Goal: Task Accomplishment & Management: Use online tool/utility

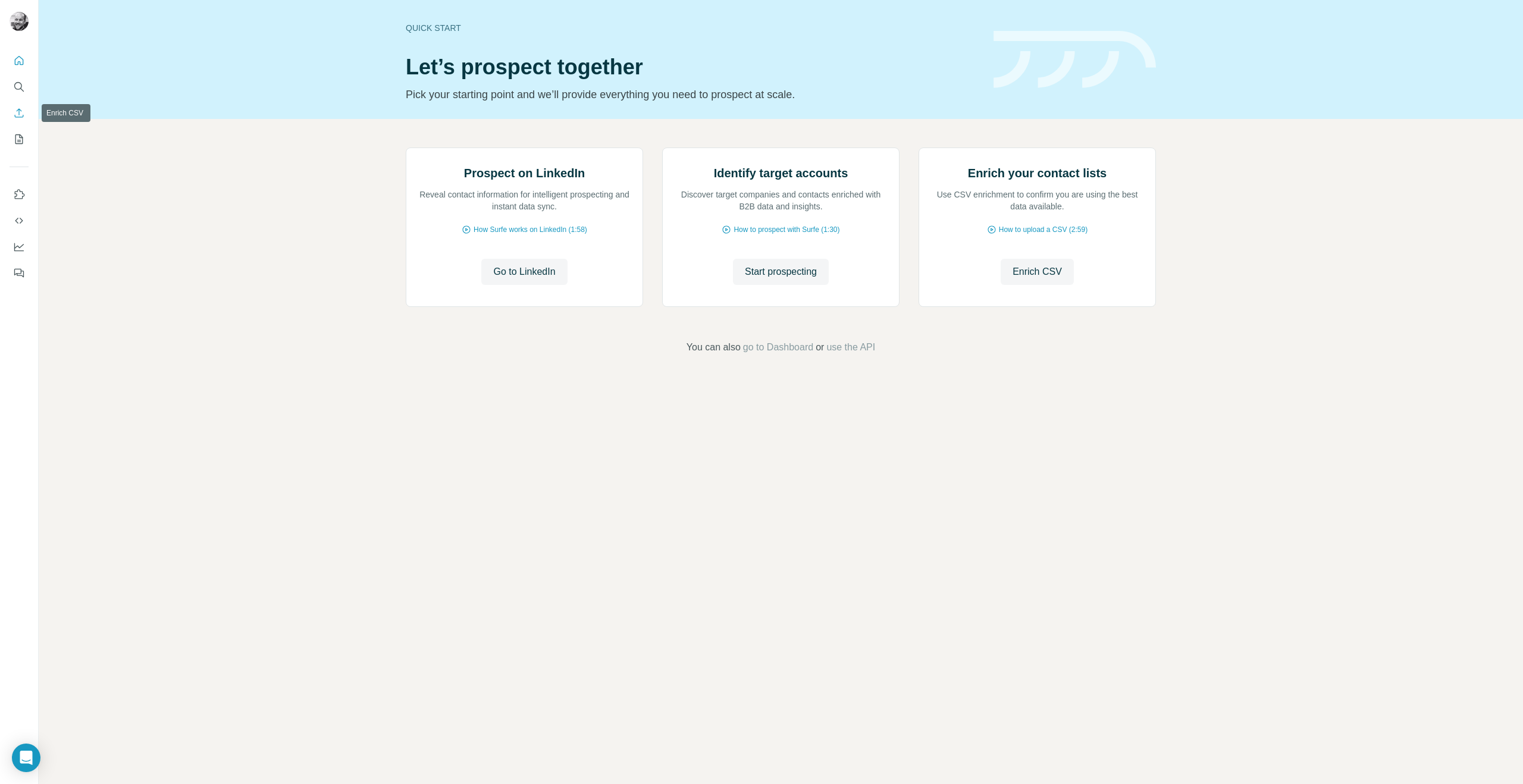
click at [18, 115] on icon "Enrich CSV" at bounding box center [19, 113] width 12 height 12
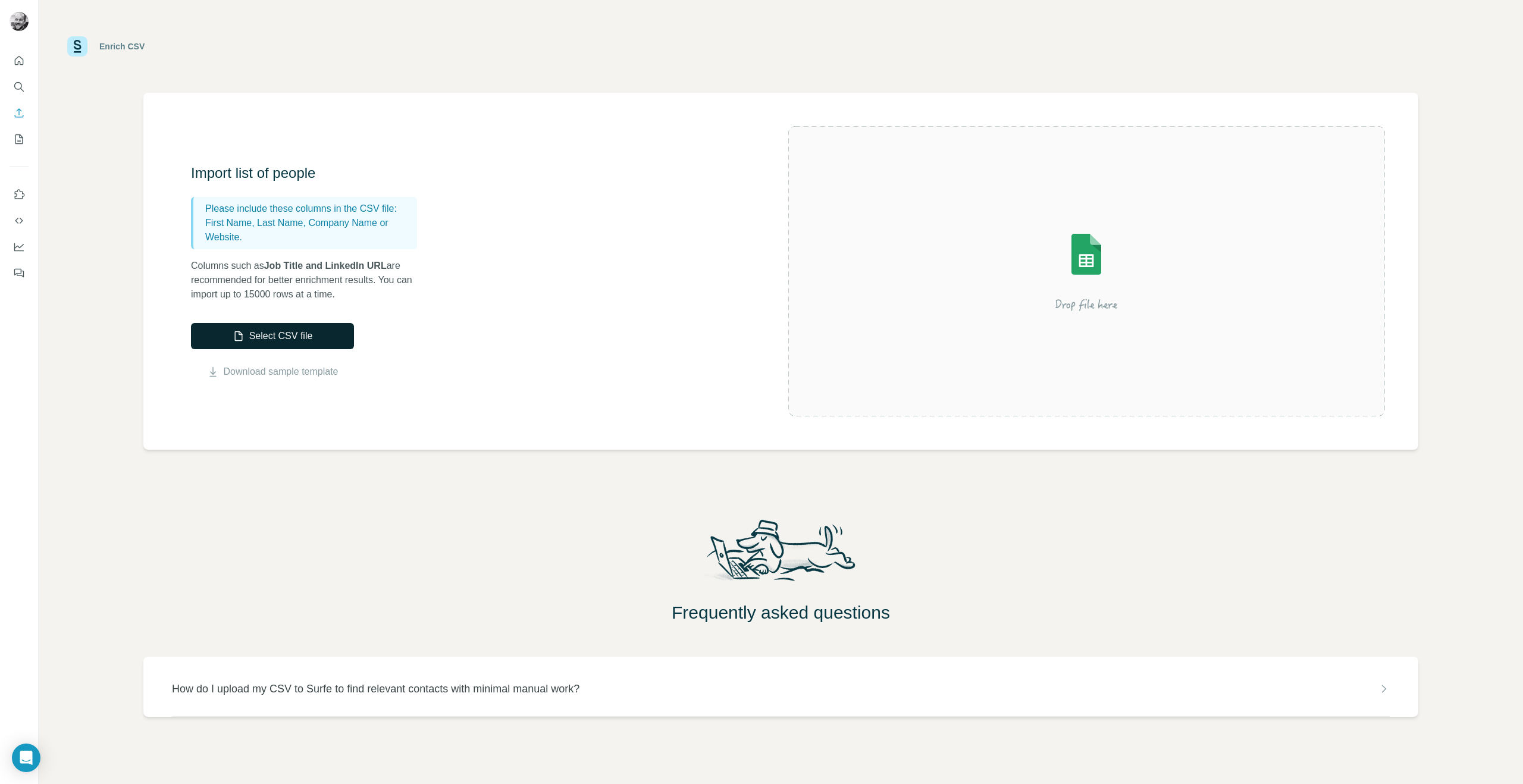
click at [304, 343] on button "Select CSV file" at bounding box center [272, 336] width 163 height 26
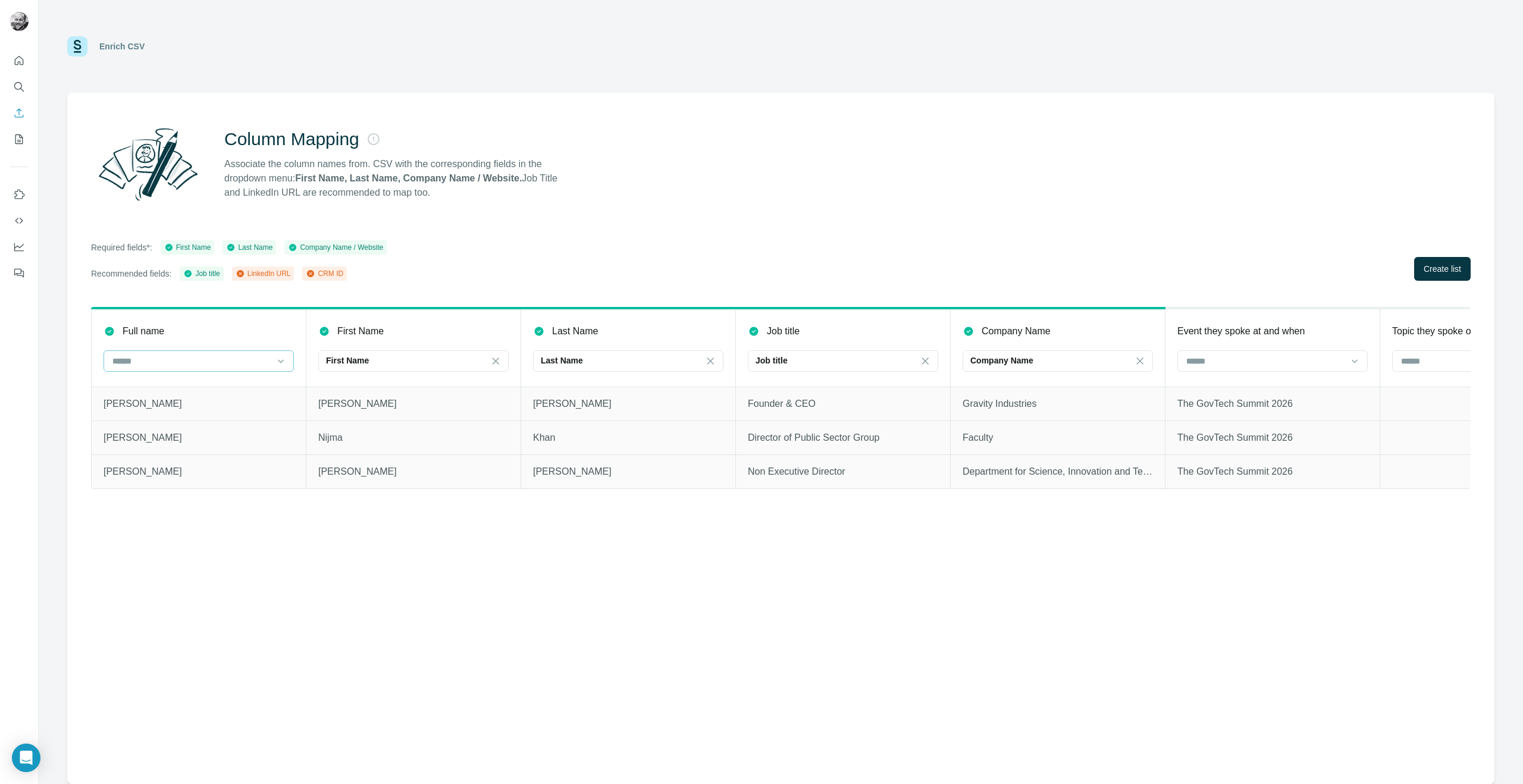
click at [263, 353] on div at bounding box center [192, 361] width 161 height 20
click at [1218, 369] on div at bounding box center [1265, 361] width 161 height 20
click at [1210, 304] on div "Column Mapping Associate the column names from. CSV with the corresponding fiel…" at bounding box center [781, 438] width 1428 height 691
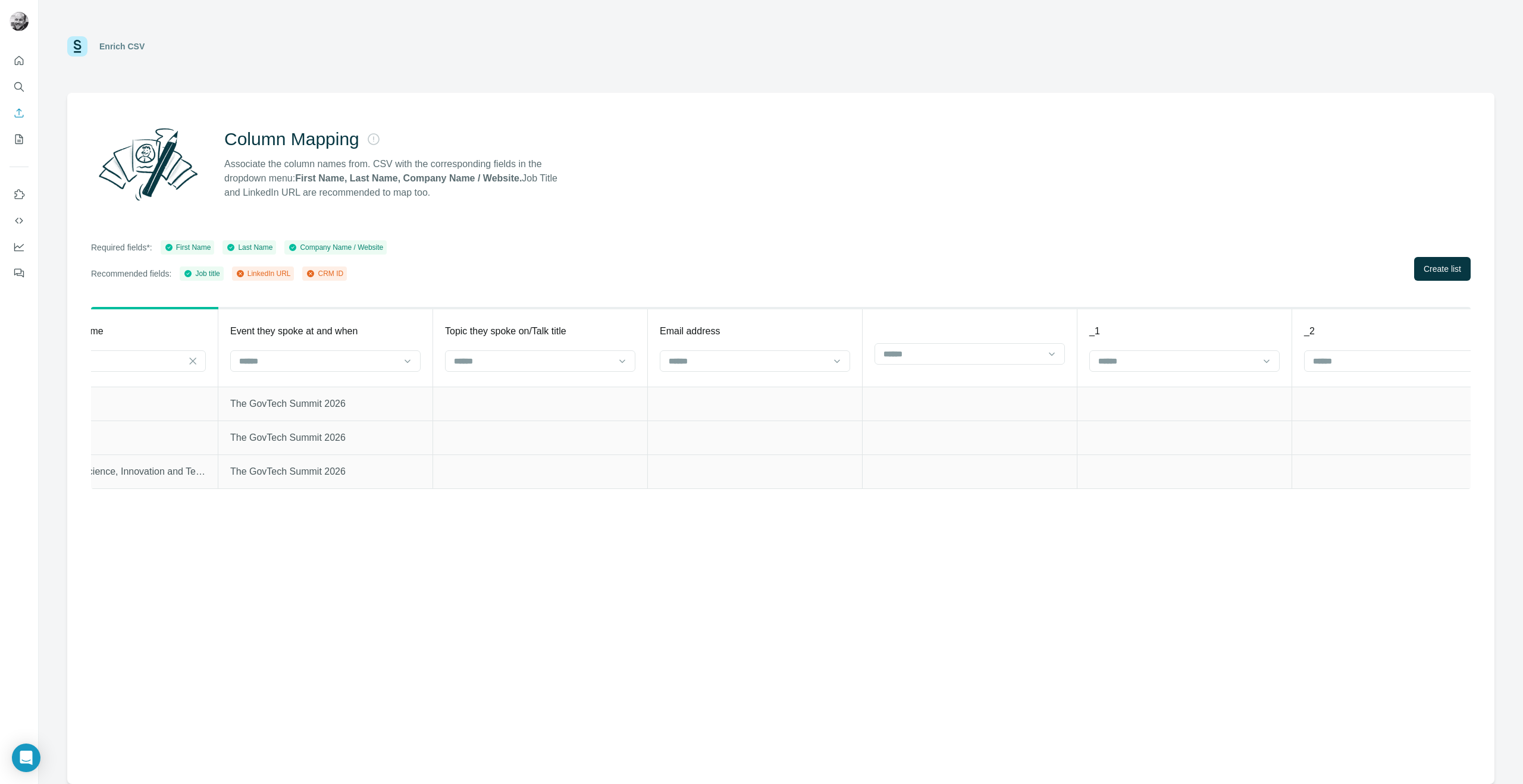
scroll to position [0, 948]
click at [793, 366] on input at bounding box center [747, 361] width 161 height 13
click at [792, 351] on div at bounding box center [755, 361] width 191 height 22
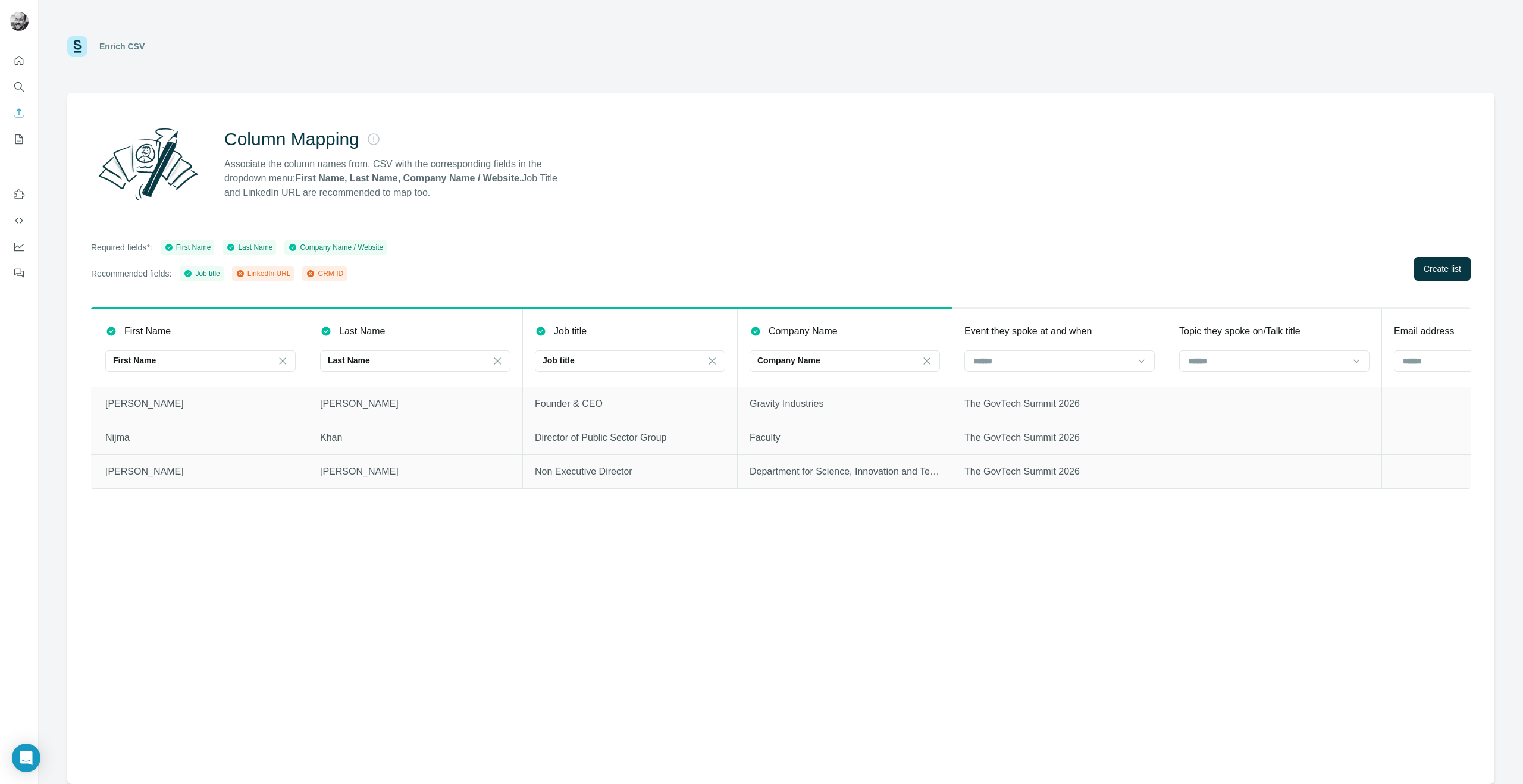
scroll to position [0, 0]
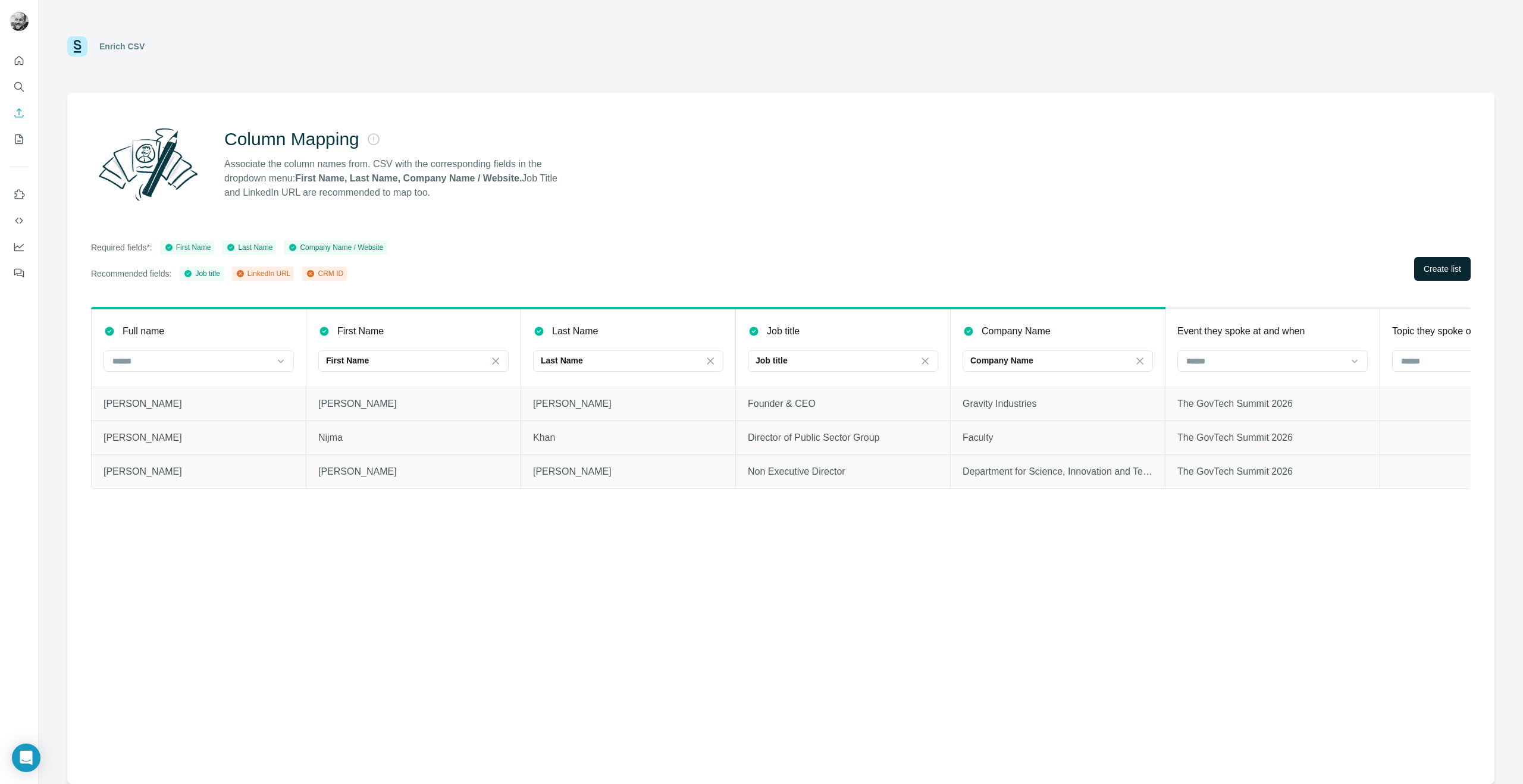
click at [1448, 268] on span "Create list" at bounding box center [1442, 269] width 38 height 12
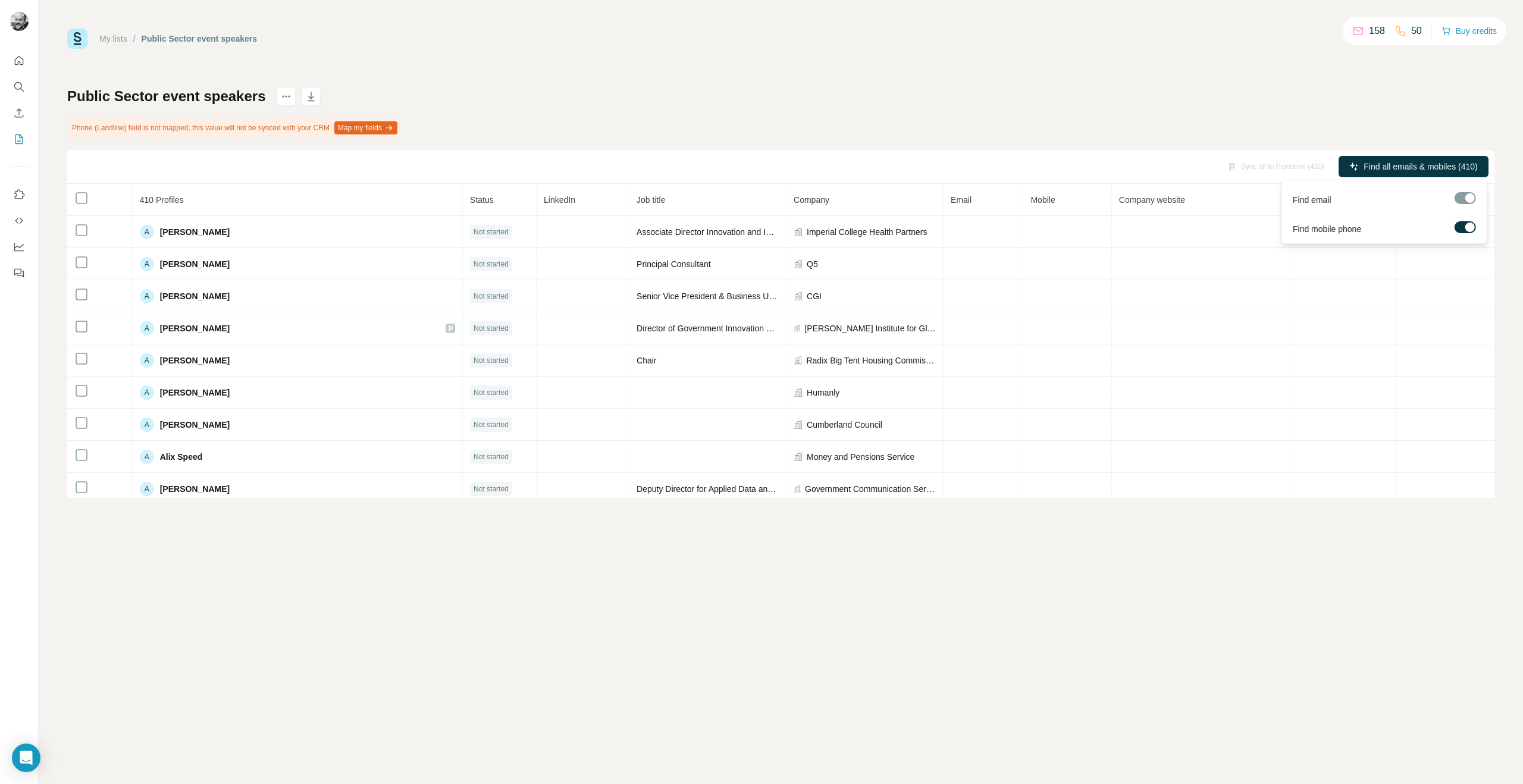
click at [1460, 228] on label at bounding box center [1465, 227] width 22 height 12
click at [1394, 164] on icon "button" at bounding box center [1393, 166] width 9 height 9
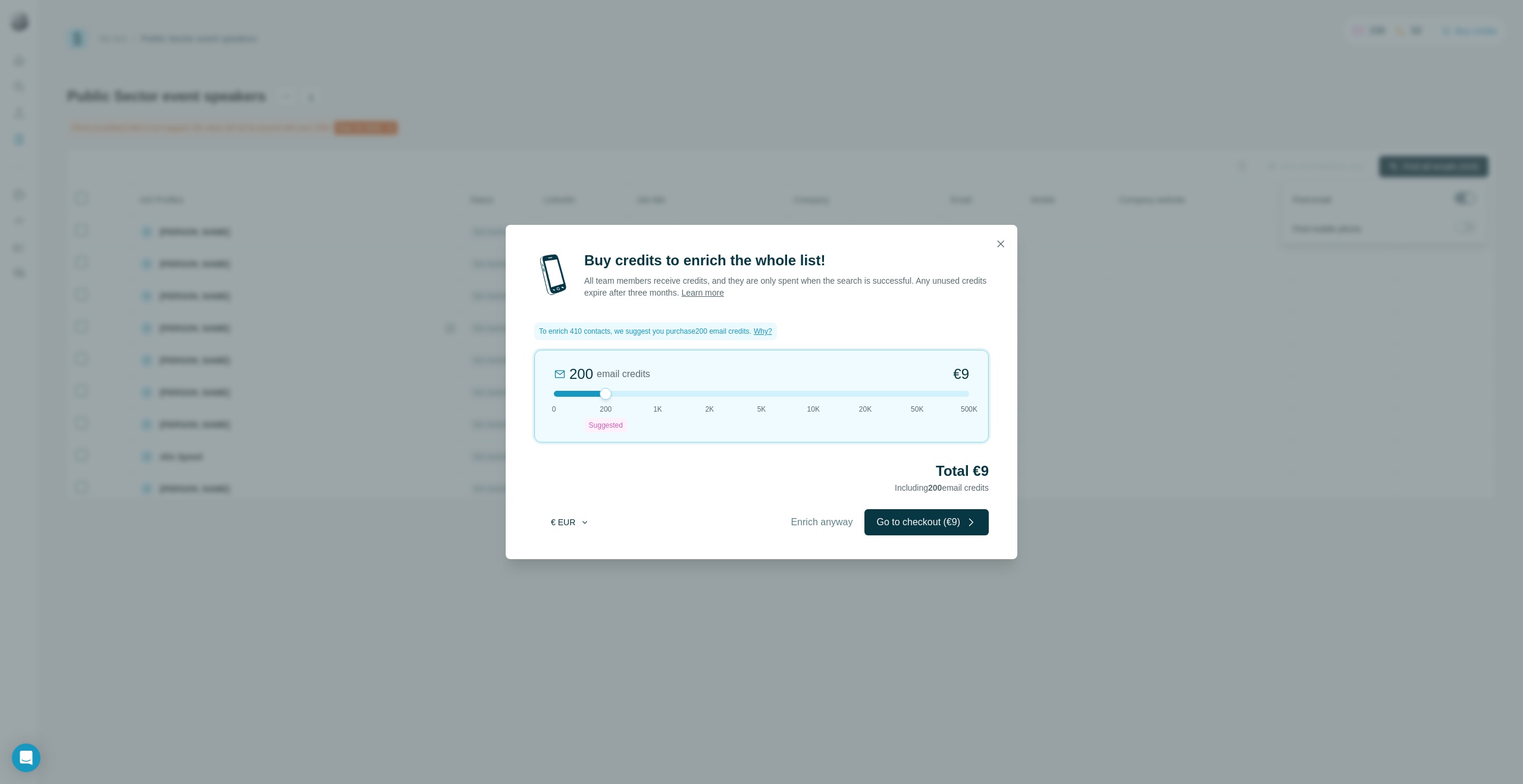
click at [555, 520] on button "€ EUR" at bounding box center [570, 522] width 55 height 22
click at [625, 500] on div "Buy credits to enrich the whole list! All team members receive credits, and the…" at bounding box center [761, 405] width 511 height 308
click at [876, 522] on button "Go to checkout (€9)" at bounding box center [926, 522] width 125 height 26
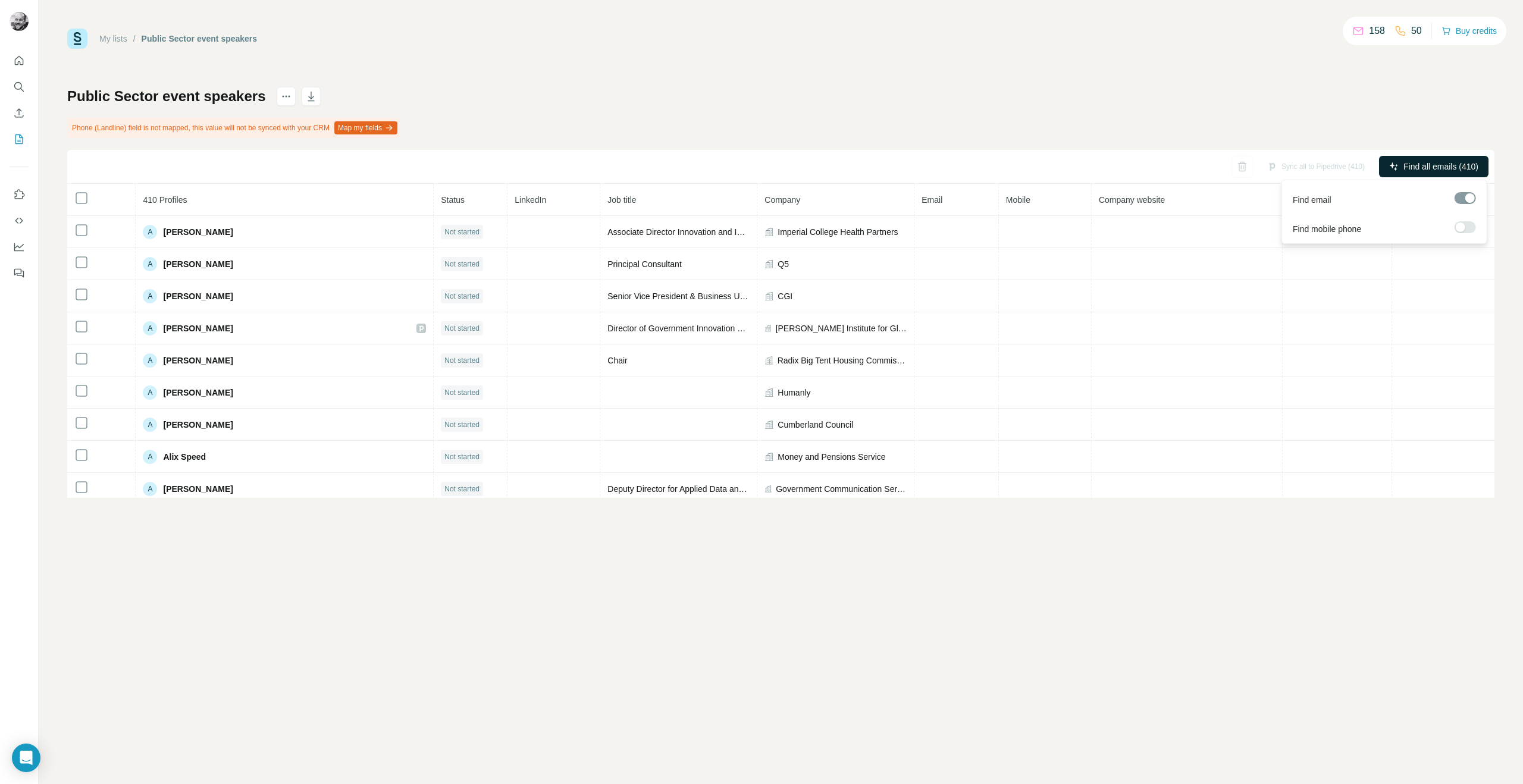
click at [1411, 164] on span "Find all emails (410)" at bounding box center [1441, 167] width 75 height 12
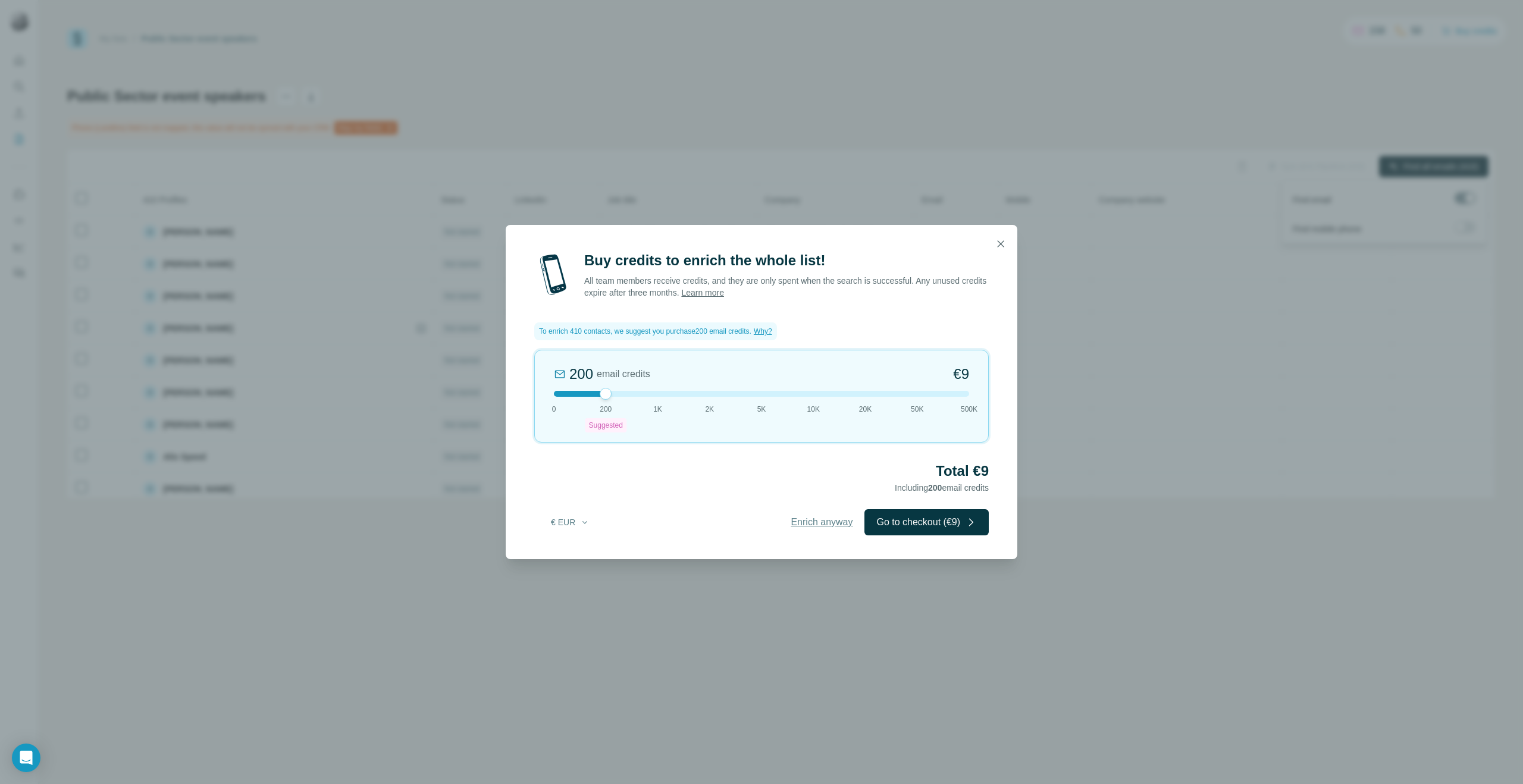
click at [823, 525] on span "Enrich anyway" at bounding box center [822, 522] width 62 height 14
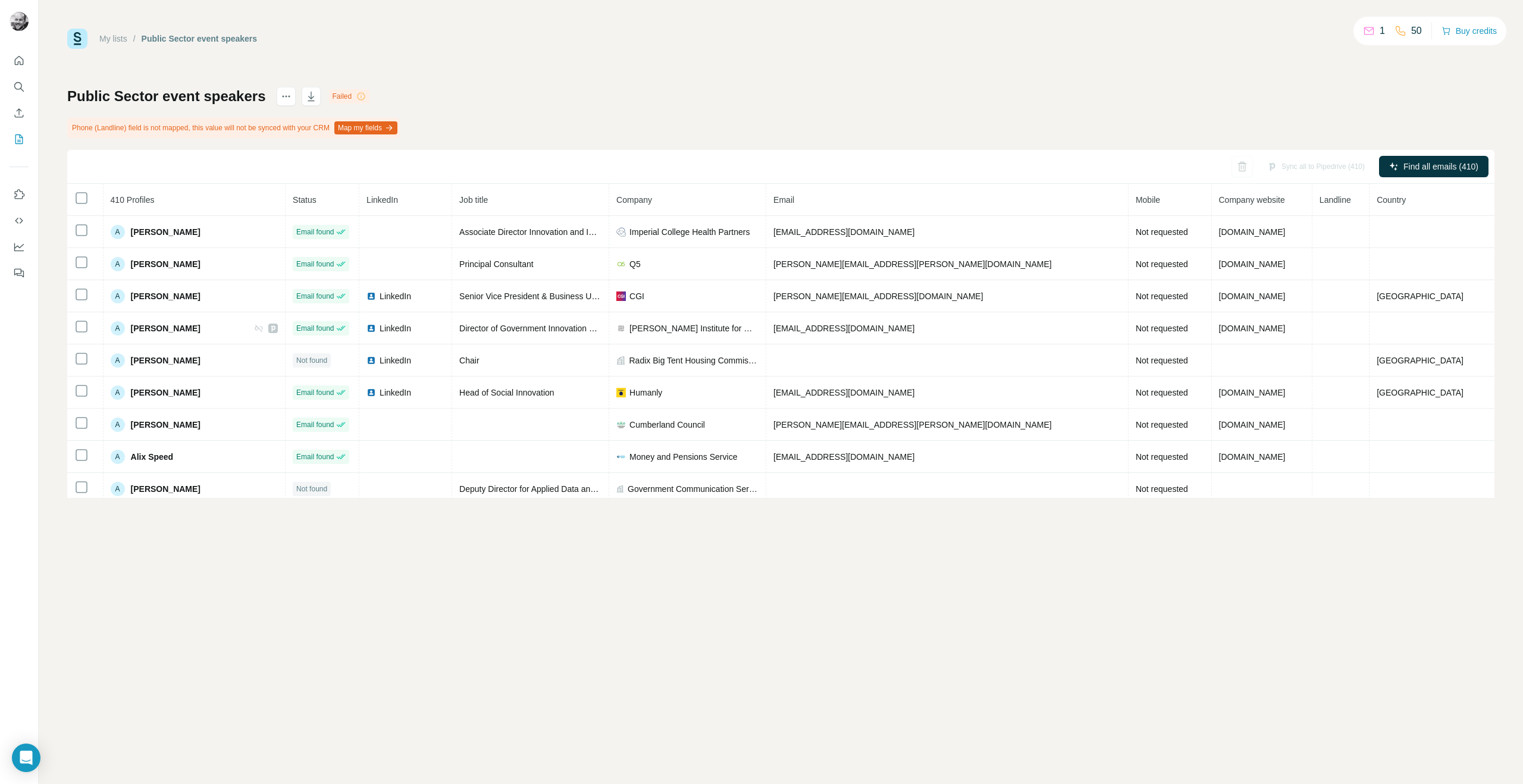
click at [362, 95] on icon at bounding box center [361, 95] width 9 height 9
click at [351, 95] on div "Failed" at bounding box center [349, 96] width 41 height 14
click at [357, 95] on icon at bounding box center [361, 95] width 9 height 9
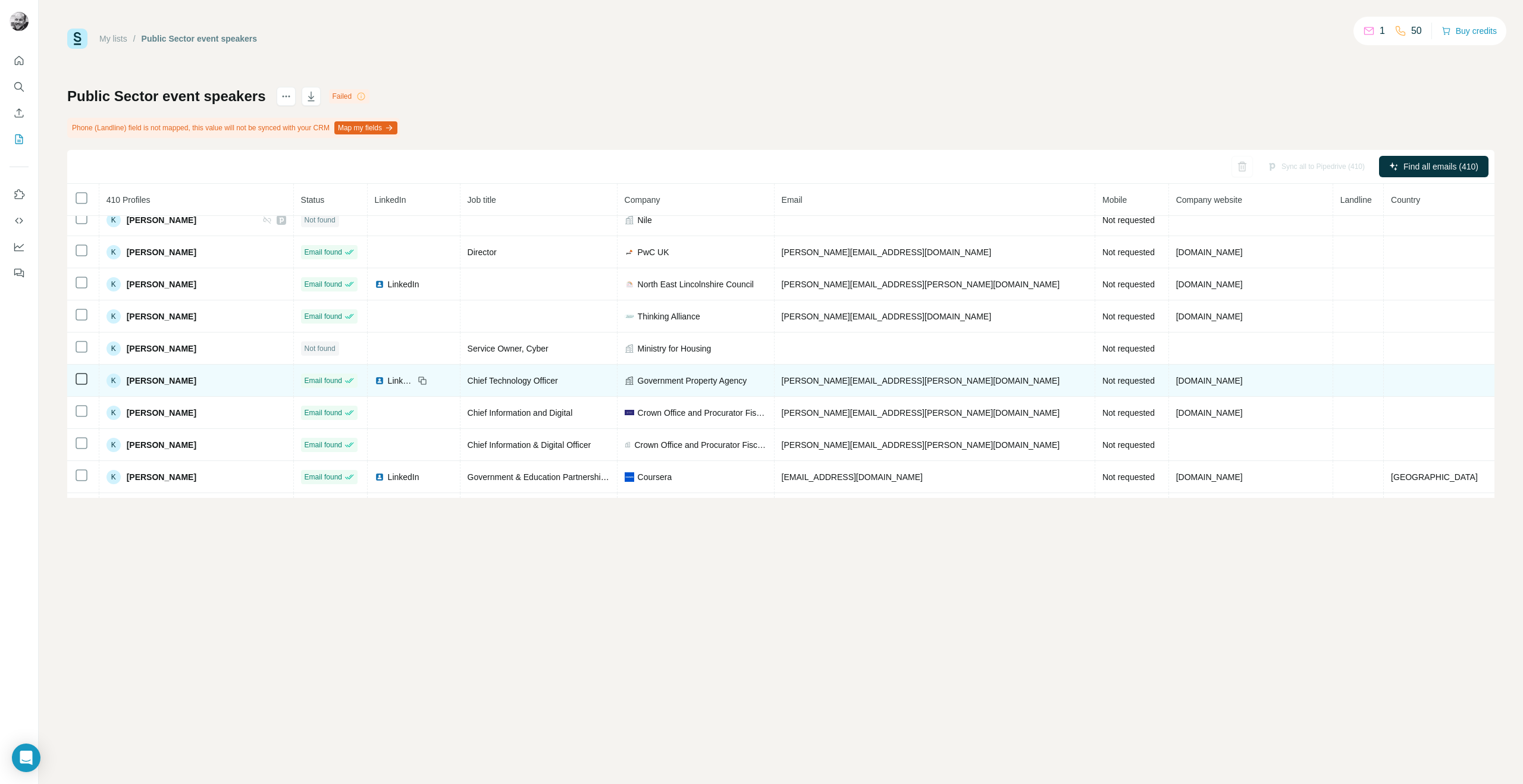
scroll to position [6143, 0]
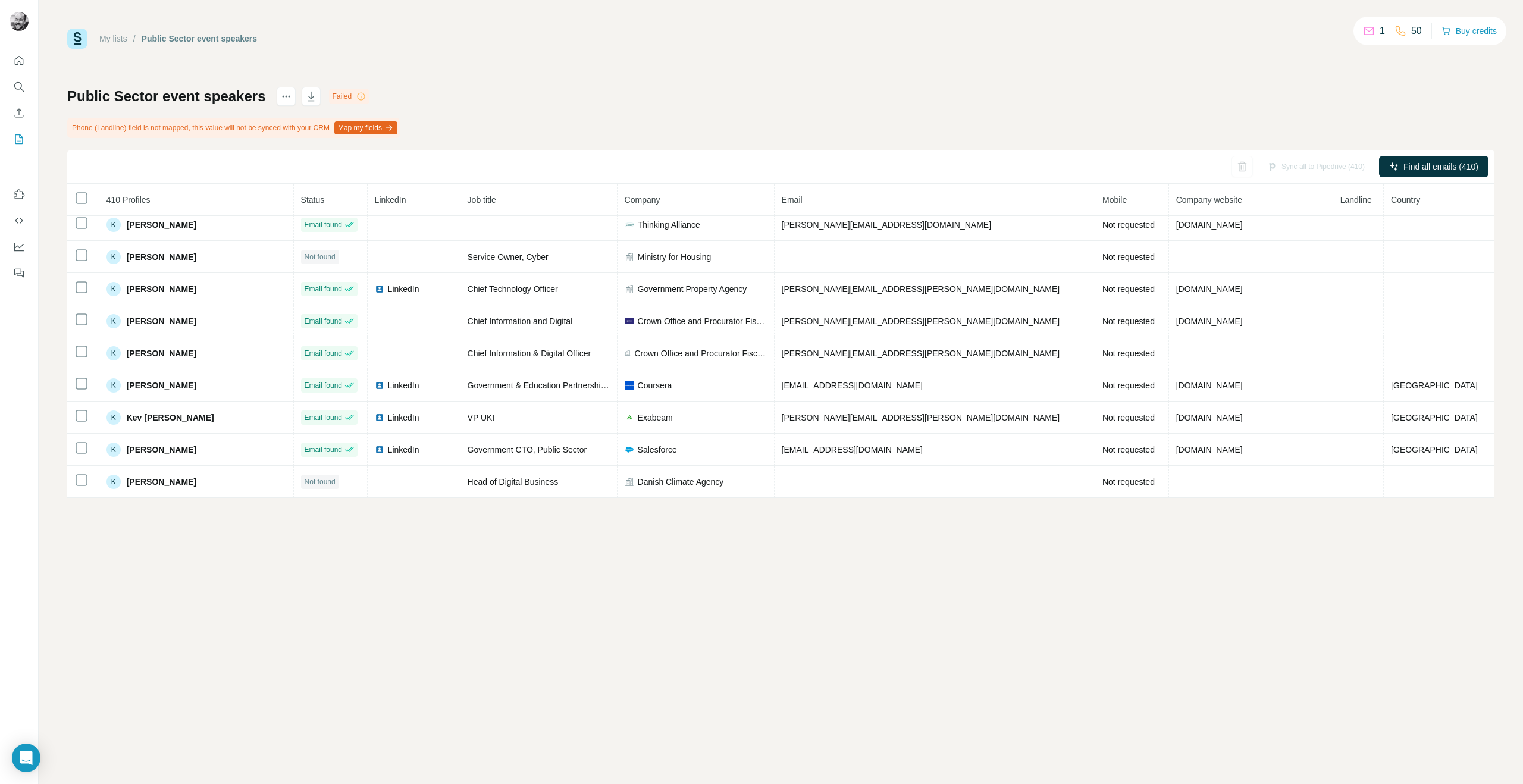
click at [362, 95] on icon at bounding box center [361, 95] width 9 height 9
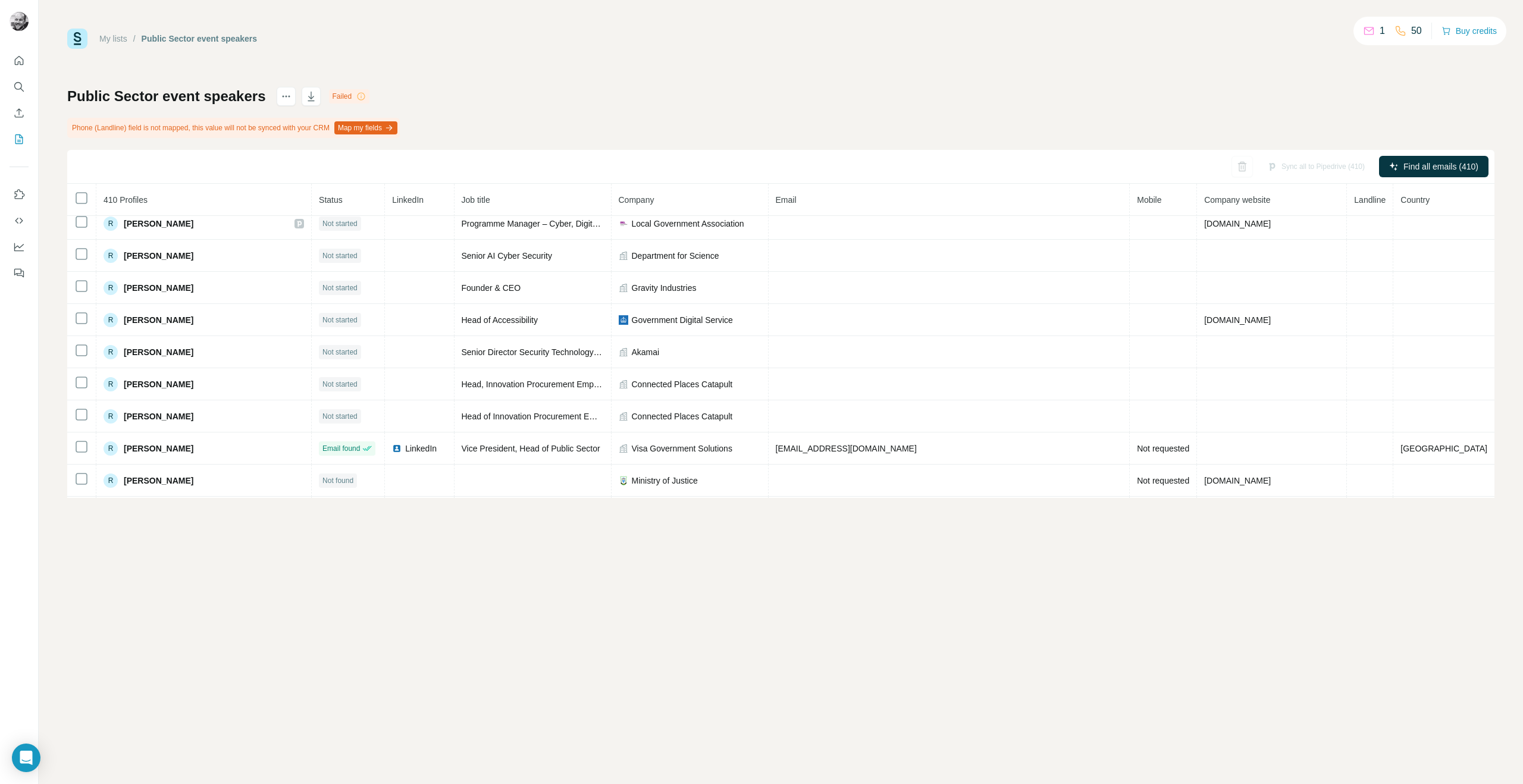
scroll to position [9310, 0]
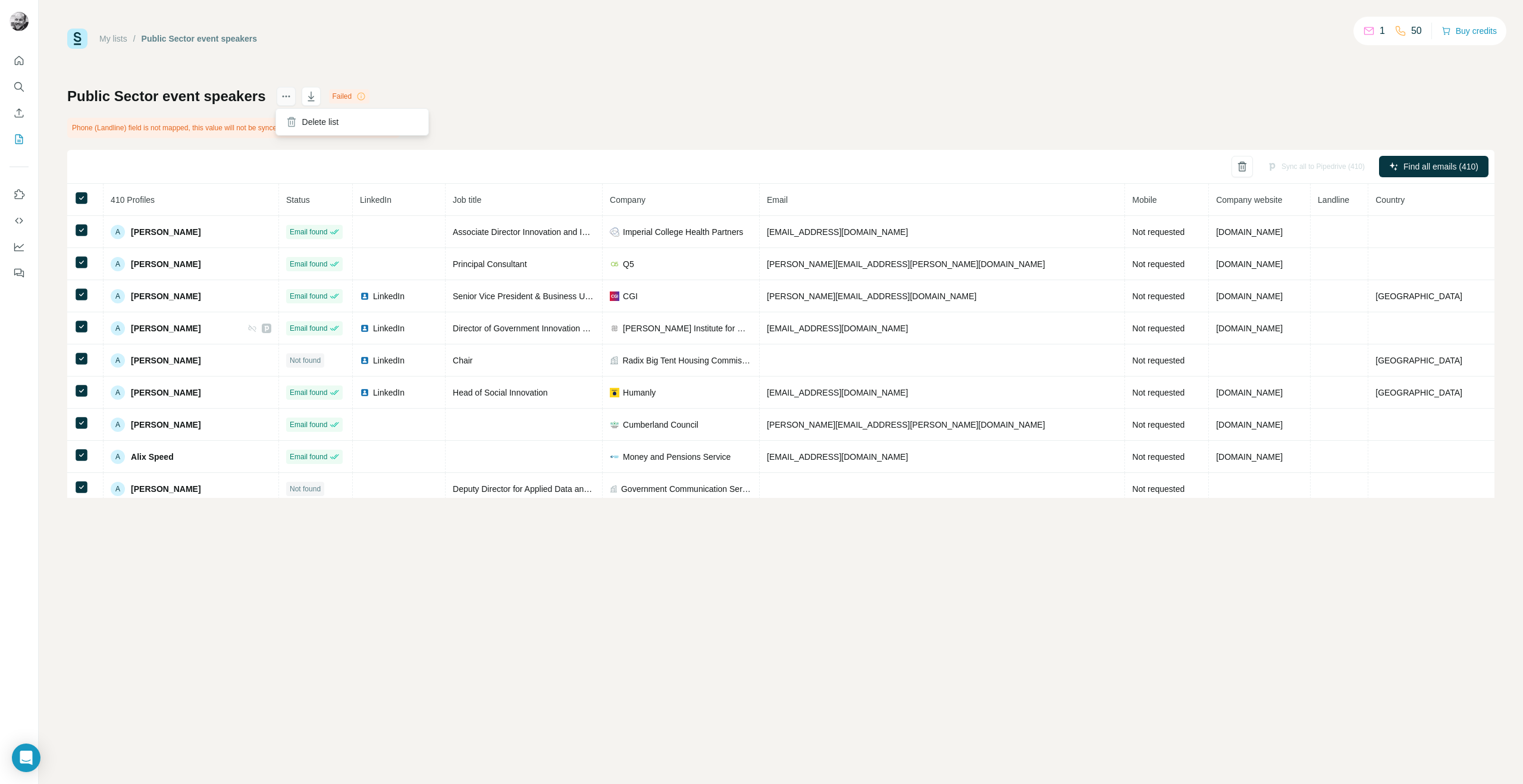
click at [280, 100] on icon "actions" at bounding box center [286, 96] width 12 height 12
click at [310, 97] on icon "button" at bounding box center [311, 96] width 12 height 12
click at [388, 197] on span "LinkedIn" at bounding box center [376, 199] width 32 height 9
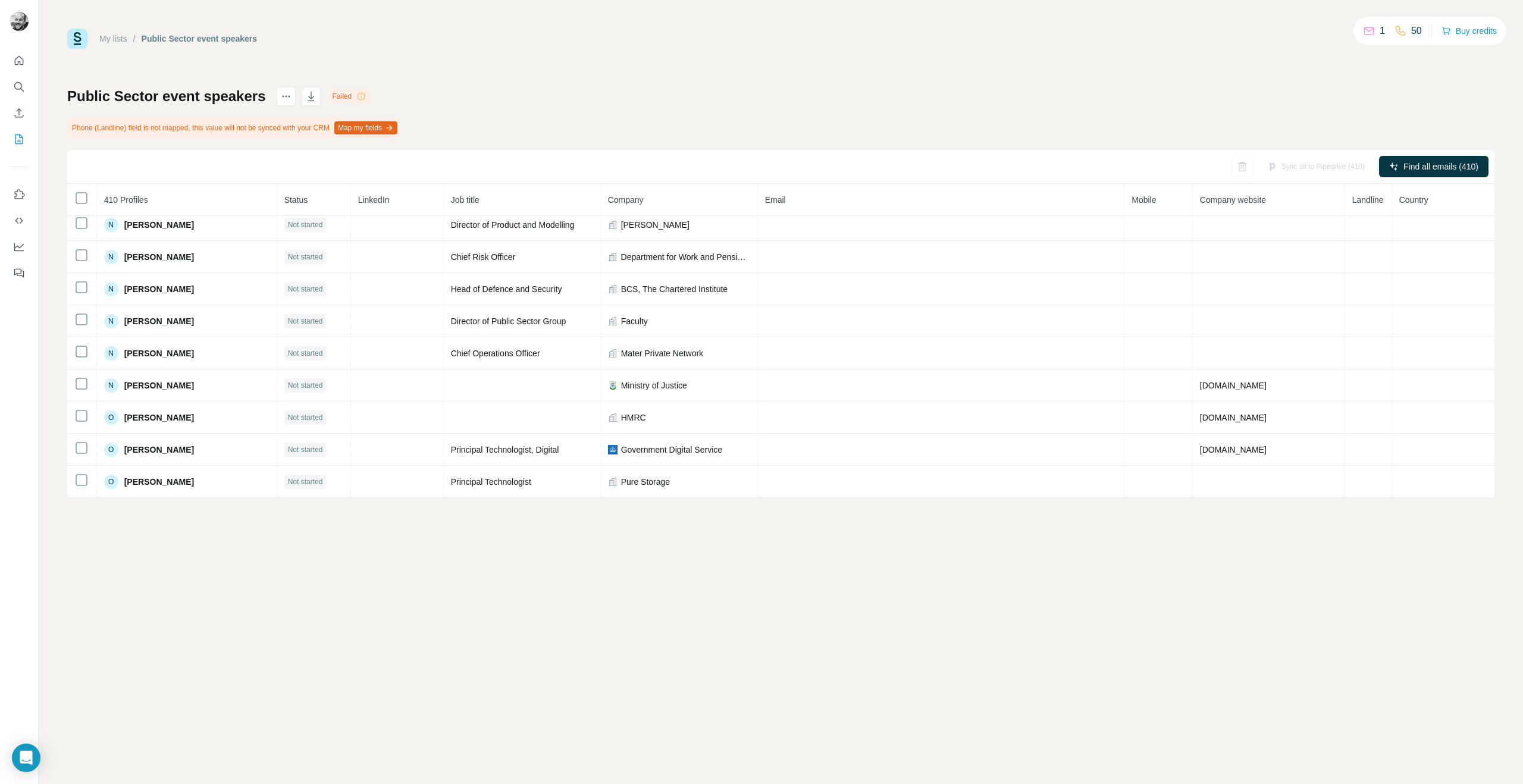
scroll to position [9042, 0]
